Goal: Task Accomplishment & Management: Complete application form

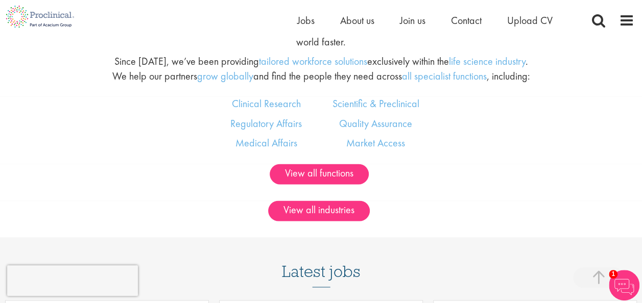
scroll to position [598, 0]
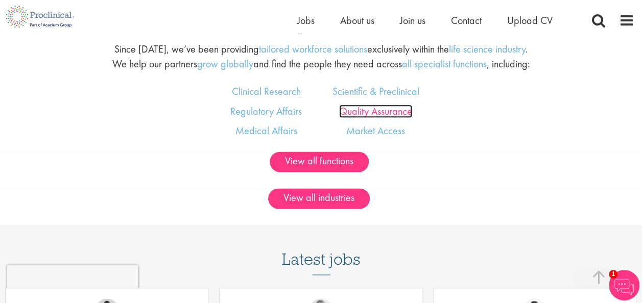
click at [389, 118] on link "Quality Assurance" at bounding box center [375, 111] width 73 height 13
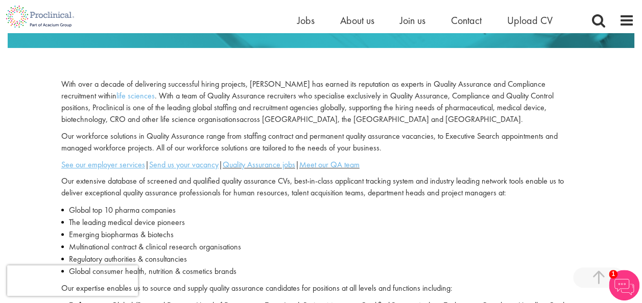
scroll to position [306, 0]
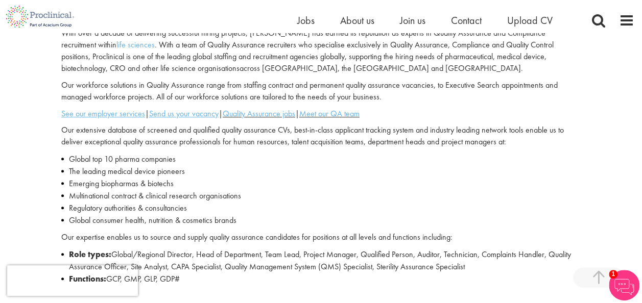
click at [574, 99] on p "Our workforce solutions in Quality Assurance range from staffing contract and p…" at bounding box center [321, 91] width 520 height 23
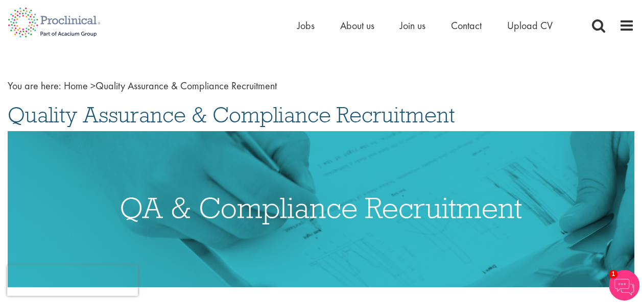
scroll to position [0, 0]
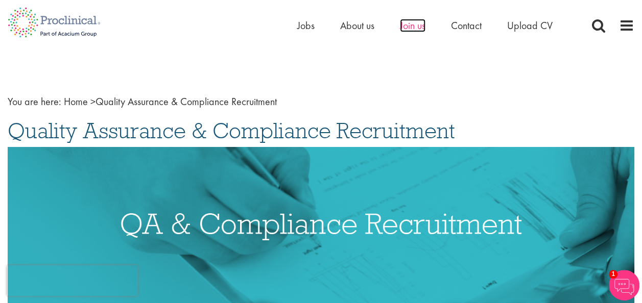
click at [421, 26] on span "Join us" at bounding box center [413, 25] width 26 height 13
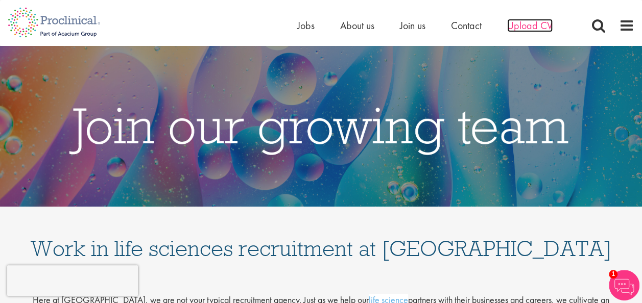
click at [530, 25] on span "Upload CV" at bounding box center [529, 25] width 45 height 13
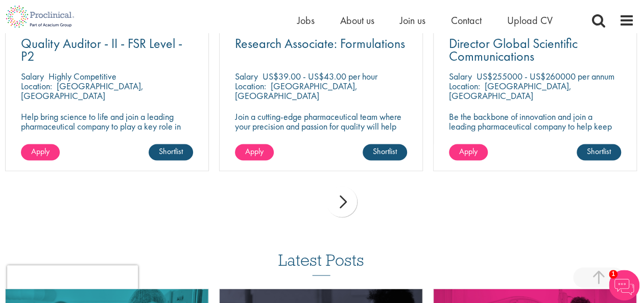
scroll to position [766, 0]
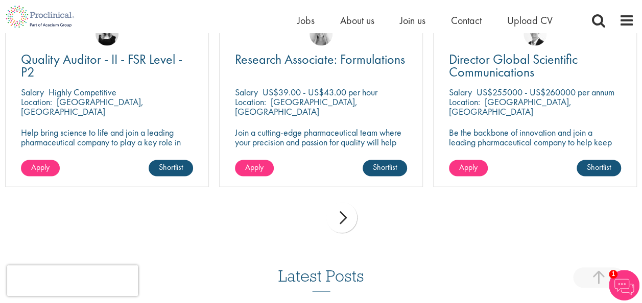
click at [345, 215] on div "next" at bounding box center [341, 217] width 31 height 31
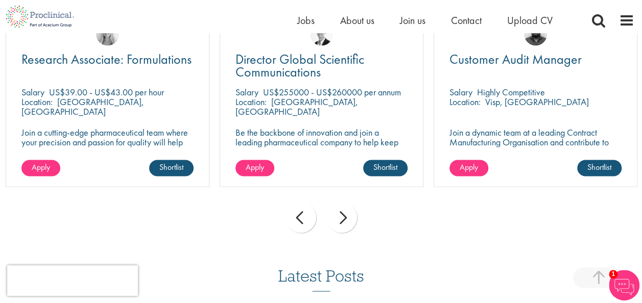
click at [343, 216] on div "next" at bounding box center [341, 217] width 31 height 31
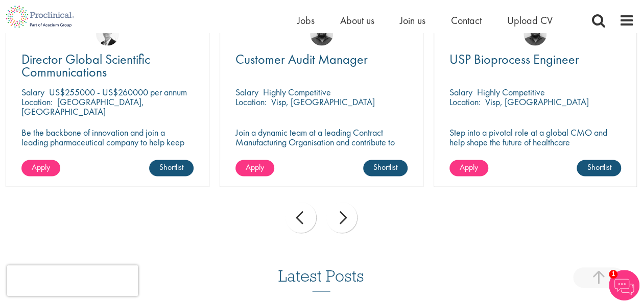
click at [343, 216] on div "next" at bounding box center [341, 217] width 31 height 31
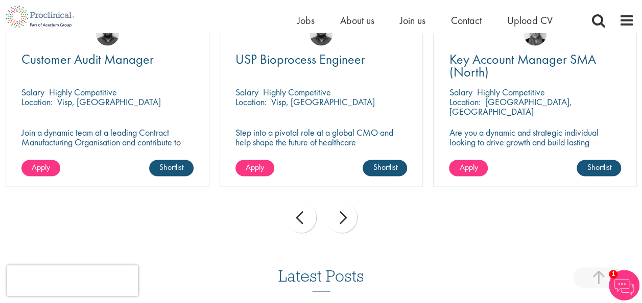
click at [343, 216] on div "next" at bounding box center [341, 217] width 31 height 31
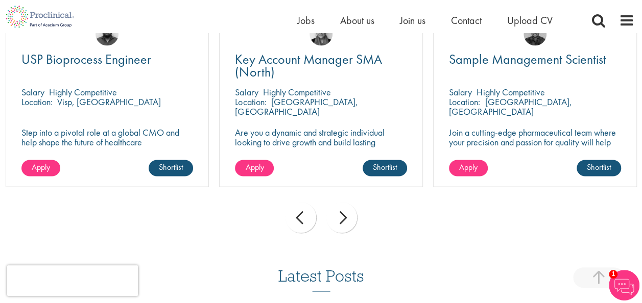
click at [344, 216] on div "next" at bounding box center [341, 217] width 31 height 31
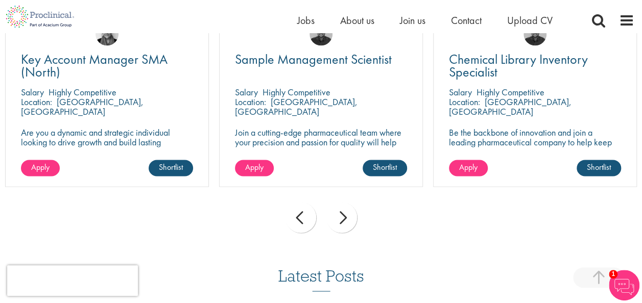
click at [344, 216] on div "next" at bounding box center [341, 217] width 31 height 31
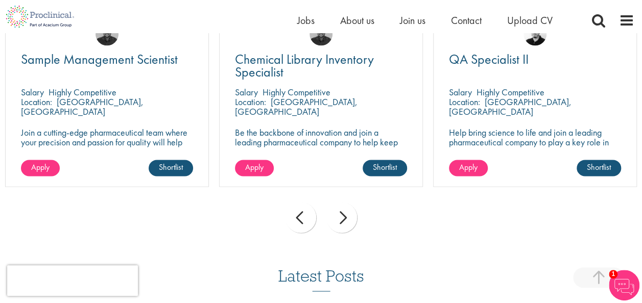
click at [344, 216] on div "next" at bounding box center [341, 217] width 31 height 31
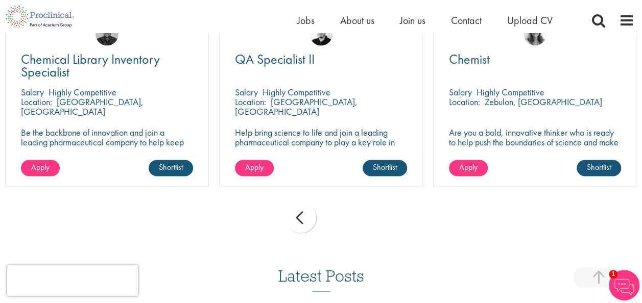
click at [344, 216] on div "prev next" at bounding box center [321, 219] width 642 height 44
click at [302, 218] on div "prev" at bounding box center [301, 217] width 31 height 31
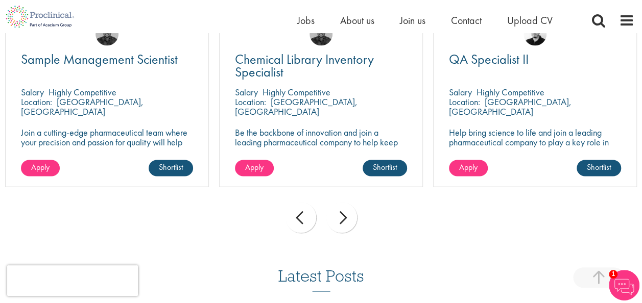
click at [302, 218] on div "prev" at bounding box center [301, 217] width 31 height 31
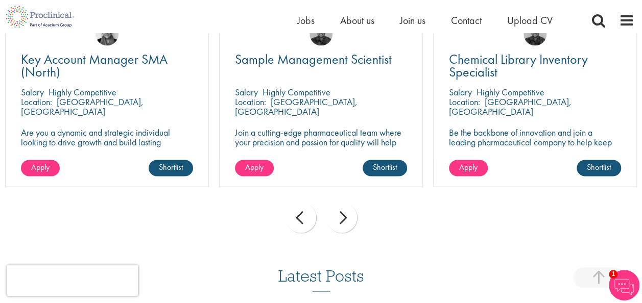
click at [302, 218] on div "prev" at bounding box center [301, 217] width 31 height 31
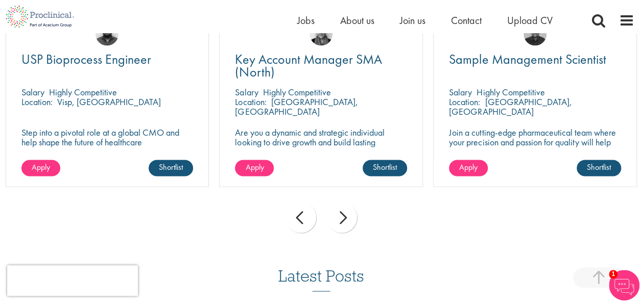
click at [303, 219] on div "prev" at bounding box center [301, 217] width 31 height 31
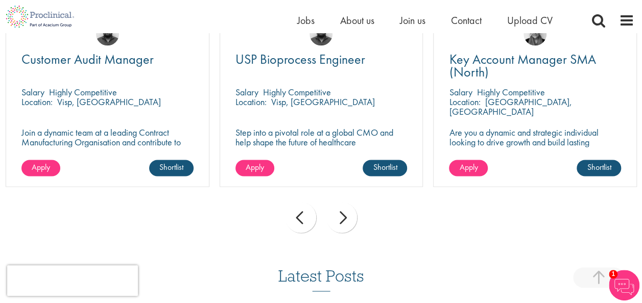
click at [303, 219] on div "prev" at bounding box center [301, 217] width 31 height 31
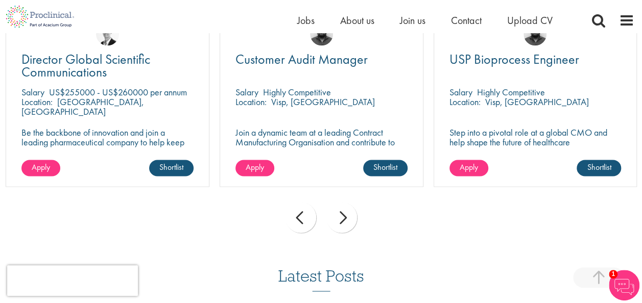
click at [303, 219] on div "prev" at bounding box center [301, 217] width 31 height 31
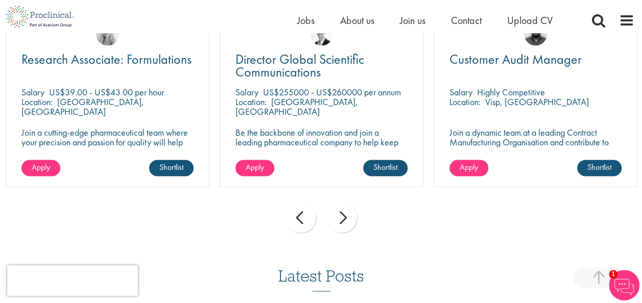
click at [303, 219] on div "prev" at bounding box center [301, 217] width 31 height 31
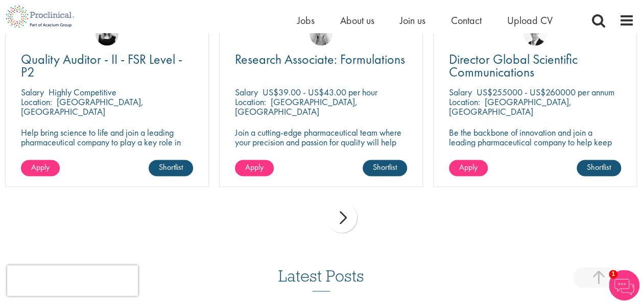
click at [303, 219] on div "prev next" at bounding box center [321, 219] width 642 height 44
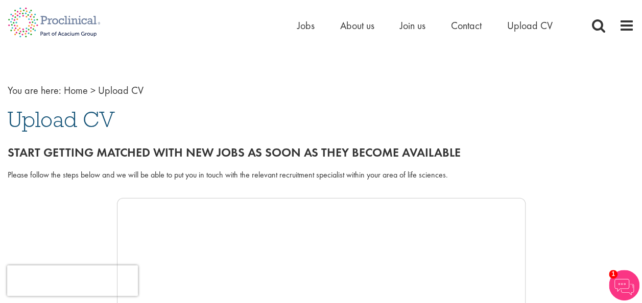
scroll to position [0, 0]
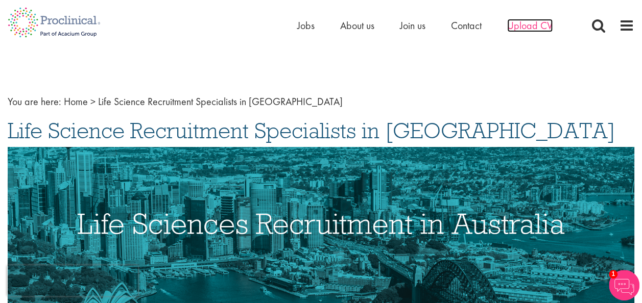
click at [526, 25] on span "Upload CV" at bounding box center [529, 25] width 45 height 13
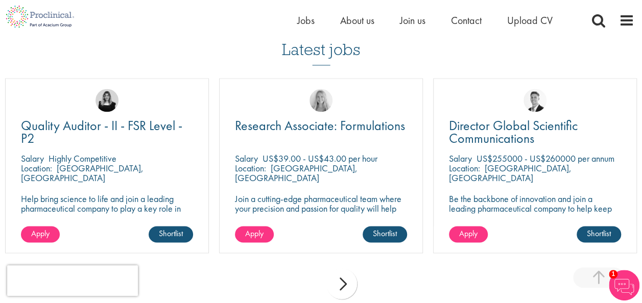
scroll to position [715, 0]
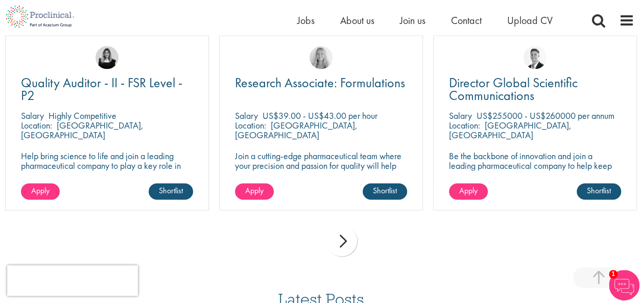
click at [338, 183] on div "Apply Shortlist" at bounding box center [321, 196] width 203 height 27
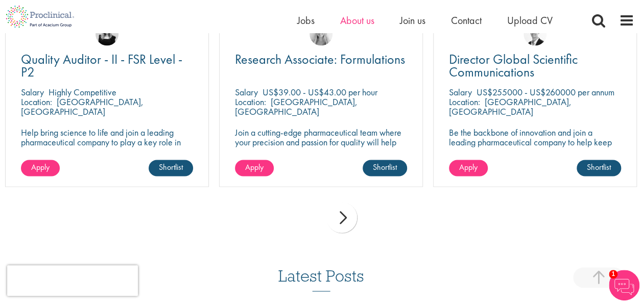
click at [341, 21] on span "About us" at bounding box center [357, 20] width 34 height 13
click at [342, 217] on div "next" at bounding box center [341, 217] width 31 height 31
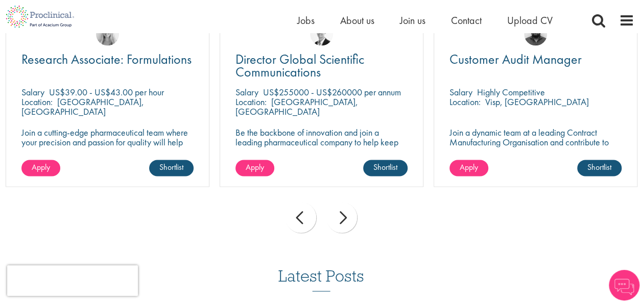
click at [343, 219] on div "next" at bounding box center [341, 217] width 31 height 31
click at [477, 90] on p "Highly Competitive" at bounding box center [511, 92] width 68 height 12
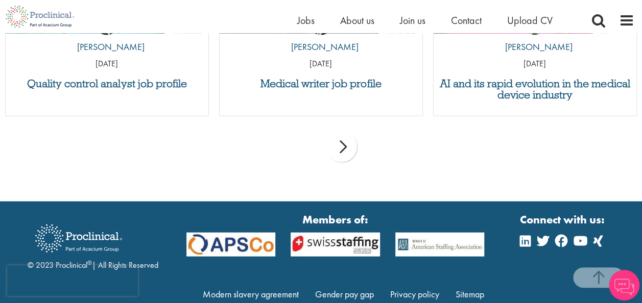
scroll to position [1182, 0]
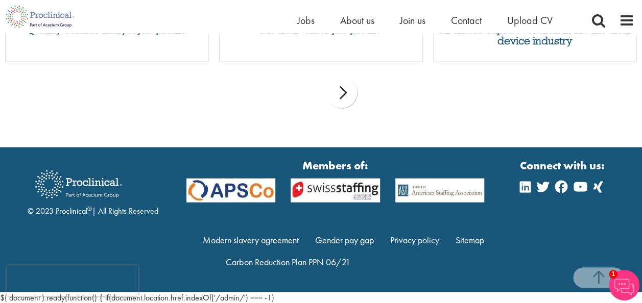
click at [342, 89] on div "next" at bounding box center [341, 93] width 31 height 31
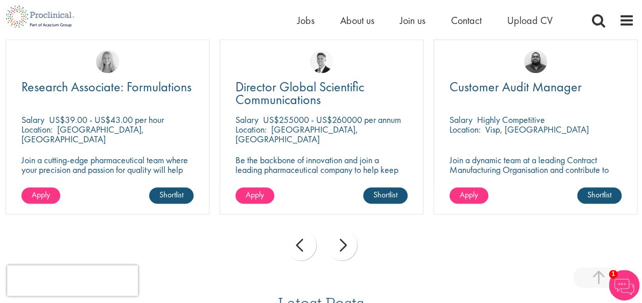
scroll to position [722, 0]
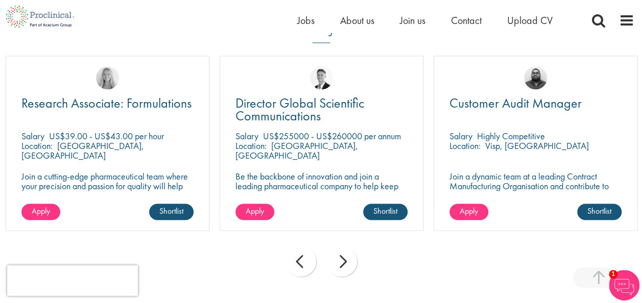
click at [342, 261] on div "next" at bounding box center [341, 261] width 31 height 31
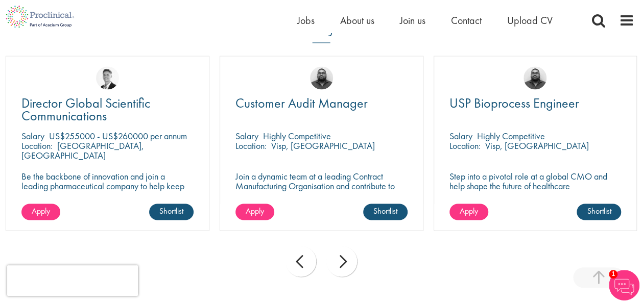
click at [345, 261] on div "next" at bounding box center [341, 261] width 31 height 31
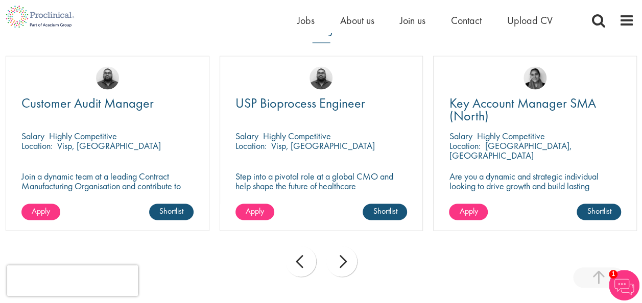
click at [345, 261] on div "next" at bounding box center [341, 261] width 31 height 31
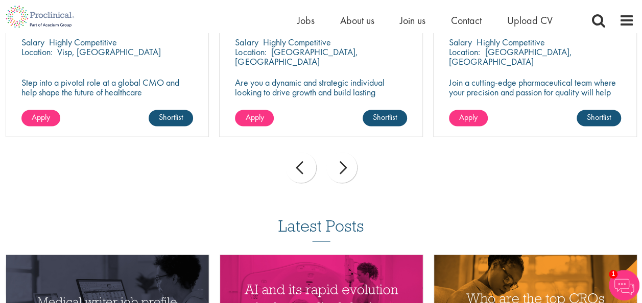
scroll to position [801, 0]
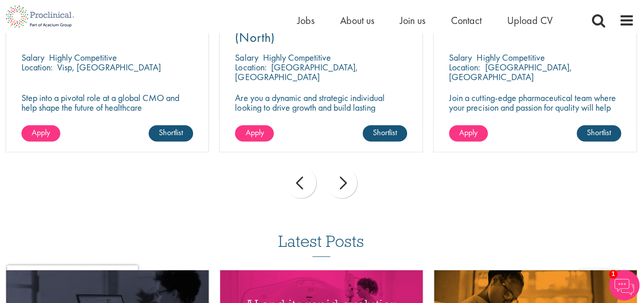
click at [344, 179] on div "next" at bounding box center [341, 183] width 31 height 31
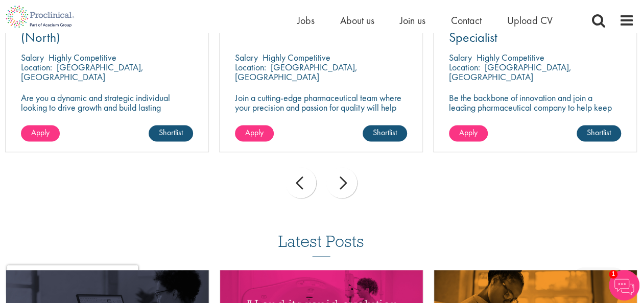
click at [343, 183] on div "next" at bounding box center [341, 183] width 31 height 31
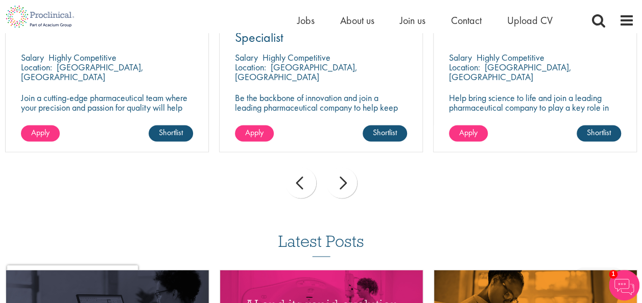
click at [343, 183] on div "next" at bounding box center [341, 183] width 31 height 31
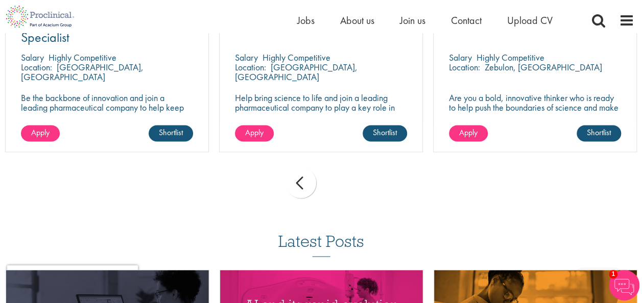
click at [343, 183] on div "prev next" at bounding box center [321, 184] width 642 height 44
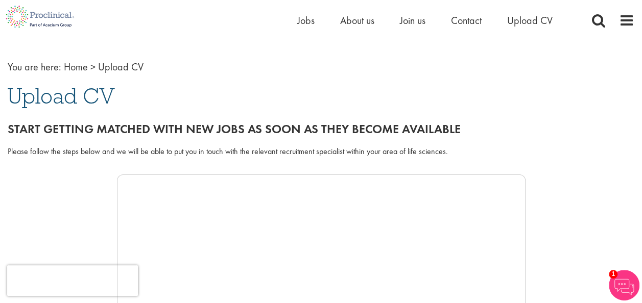
scroll to position [0, 0]
